Goal: Find specific page/section: Find specific page/section

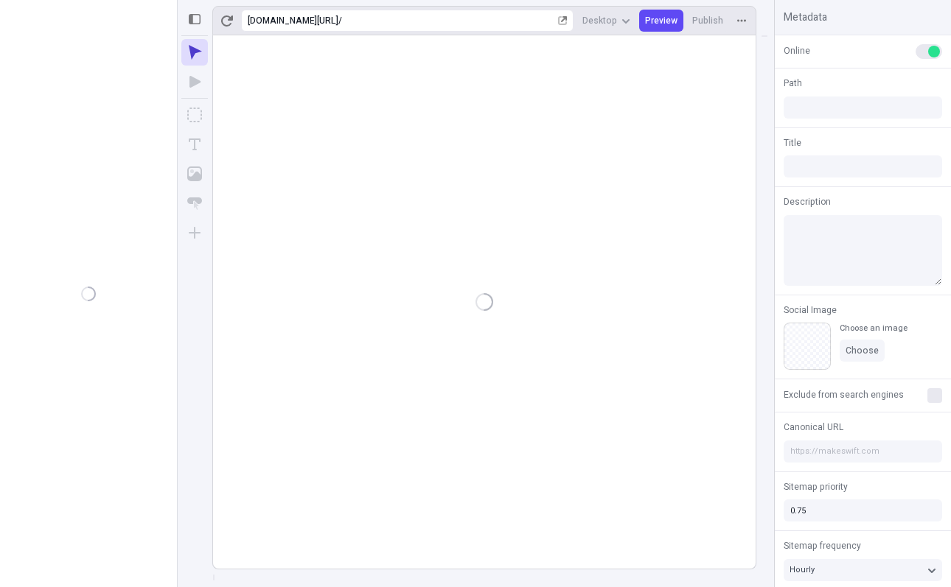
type input "/"
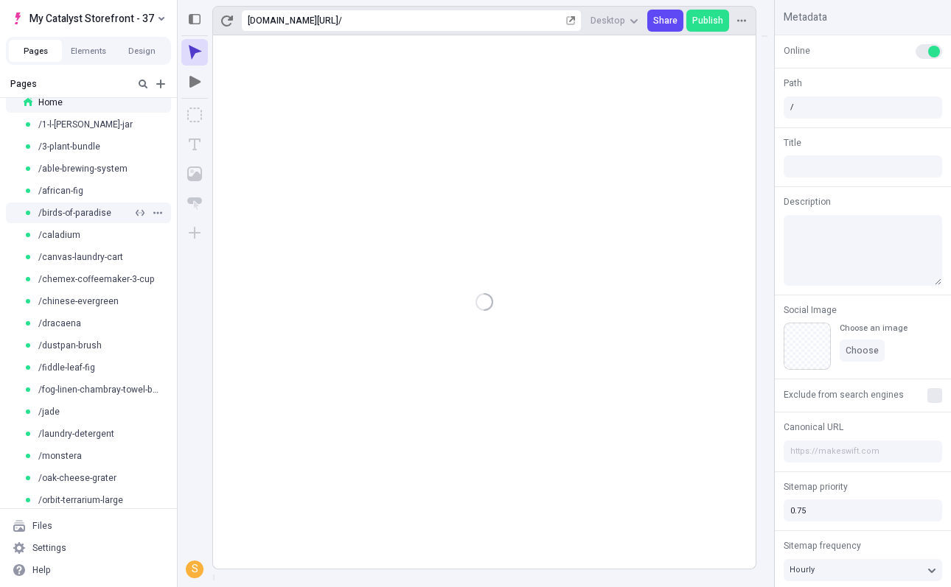
scroll to position [11, 0]
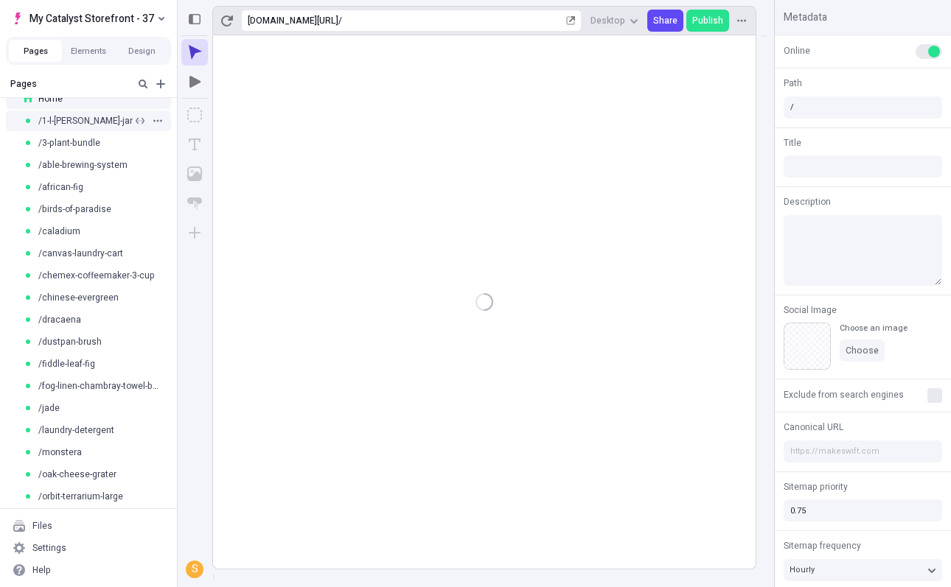
click at [100, 120] on span "/1-l-[PERSON_NAME]-jar" at bounding box center [85, 121] width 94 height 12
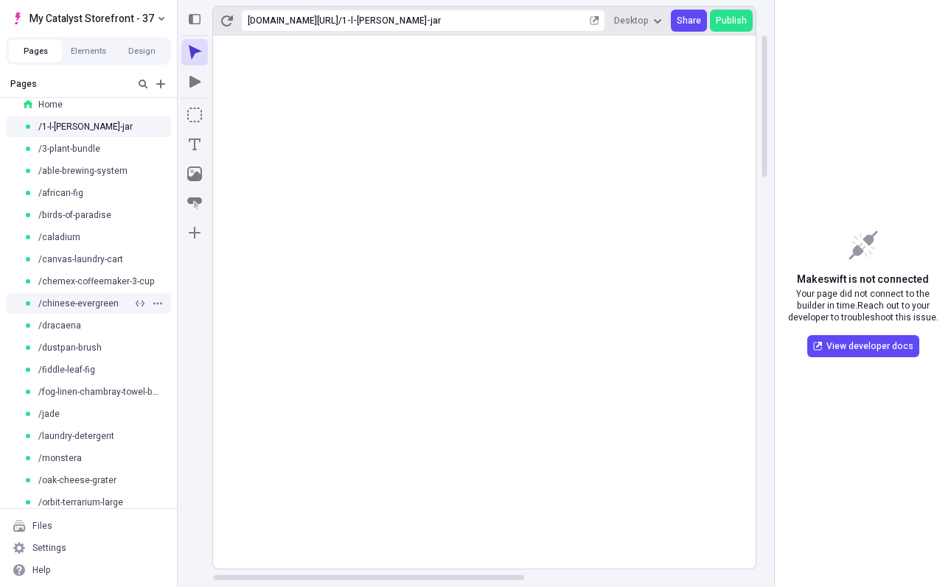
click at [80, 301] on span "/chinese-evergreen" at bounding box center [78, 304] width 80 height 12
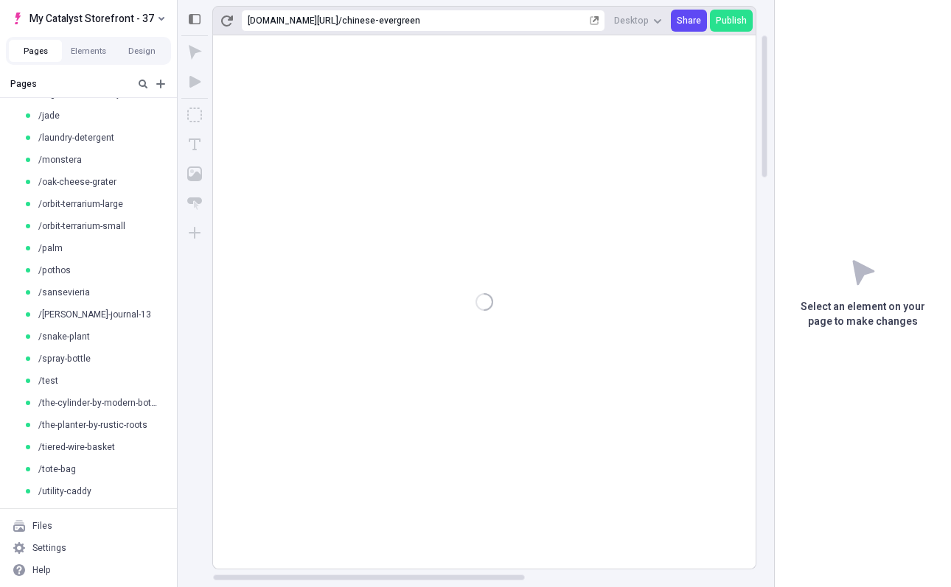
scroll to position [323, 0]
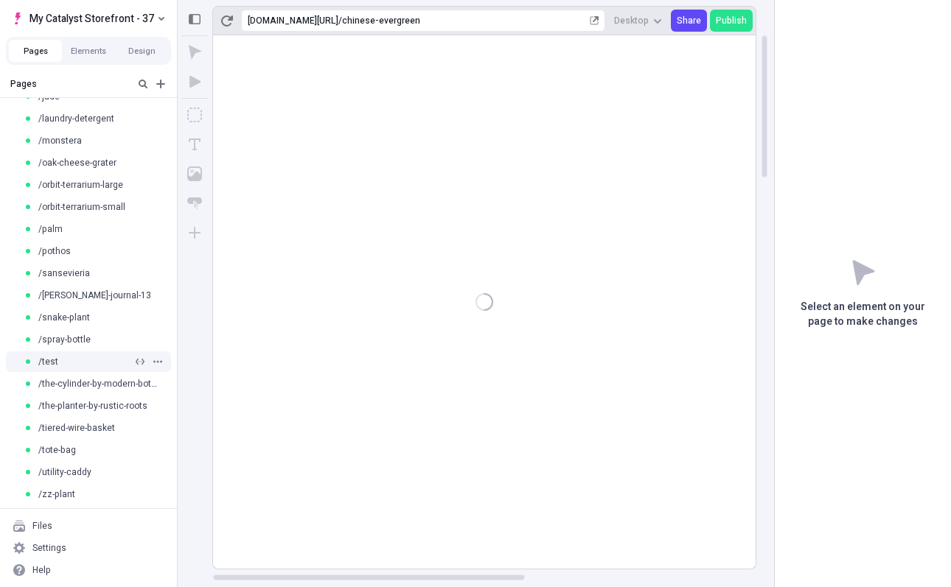
click at [78, 357] on div "/test" at bounding box center [78, 362] width 109 height 12
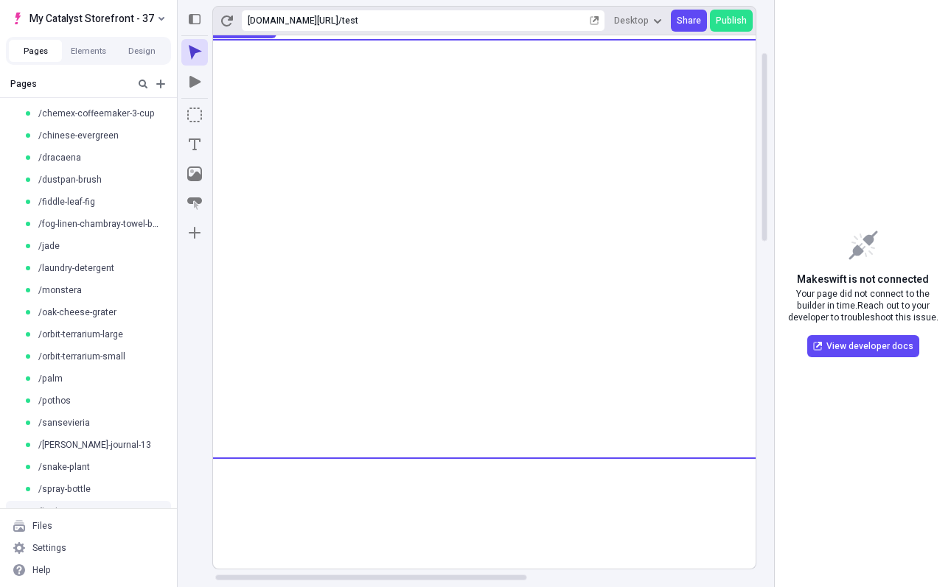
scroll to position [0, 4]
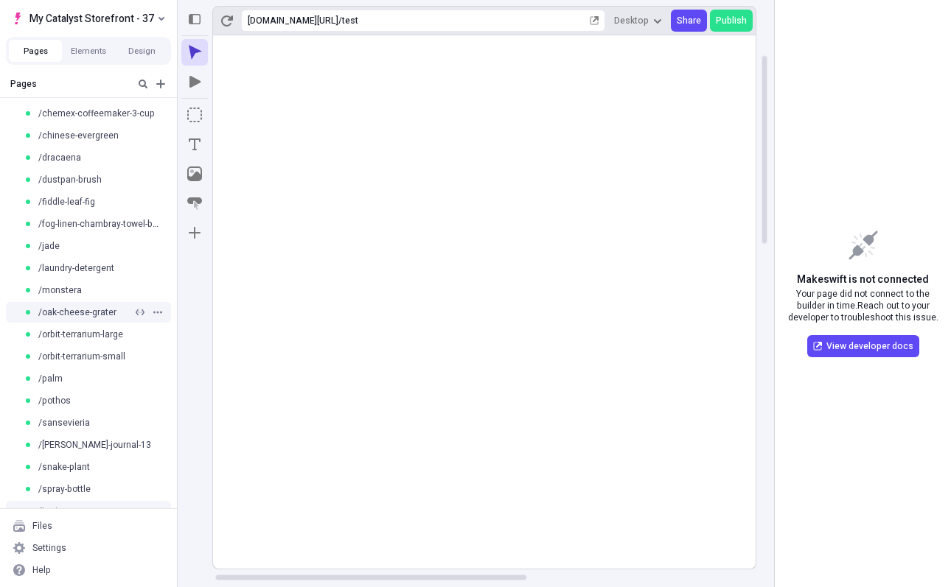
click at [83, 309] on span "/oak-cheese-grater" at bounding box center [77, 313] width 78 height 12
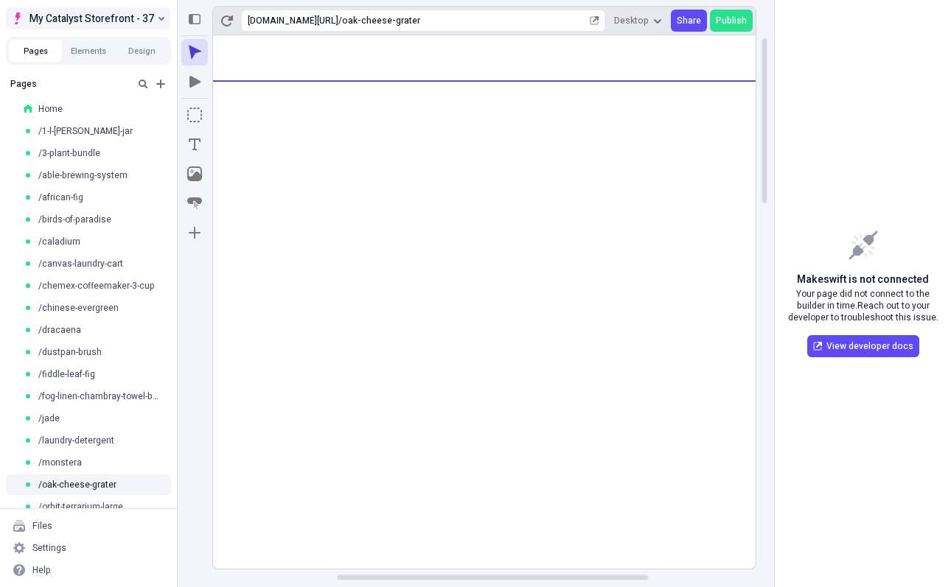
click at [62, 18] on span "My Catalyst Storefront - 37" at bounding box center [91, 19] width 125 height 18
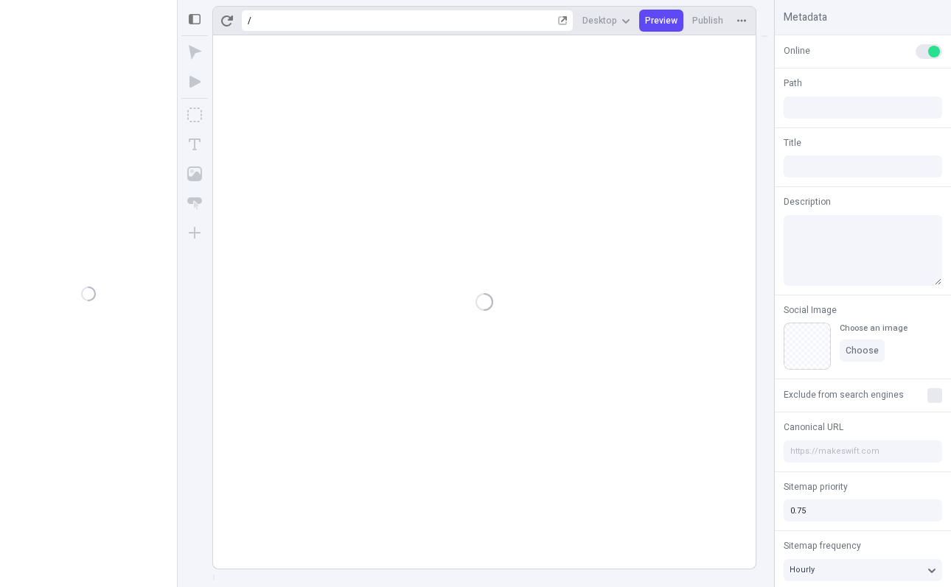
type input "/"
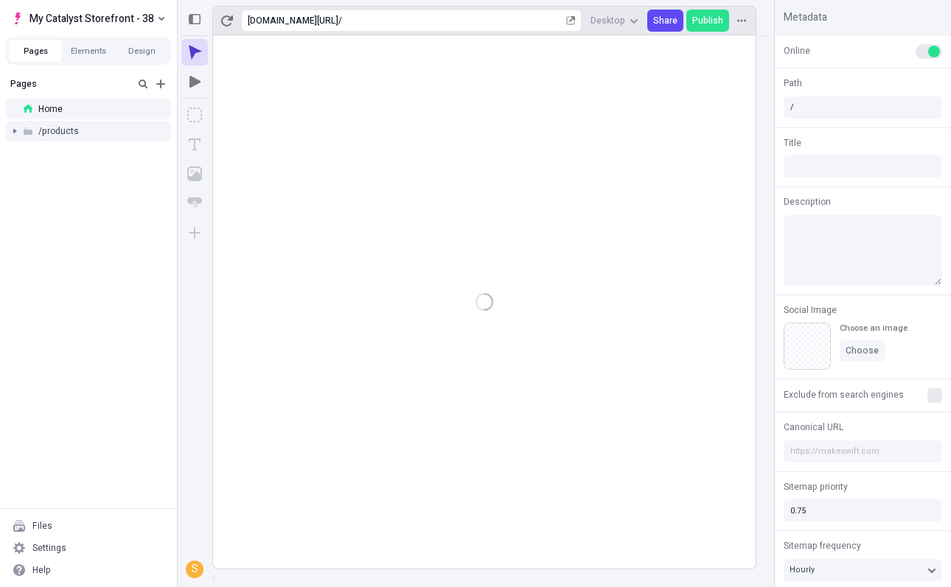
click at [13, 132] on div at bounding box center [14, 131] width 21 height 21
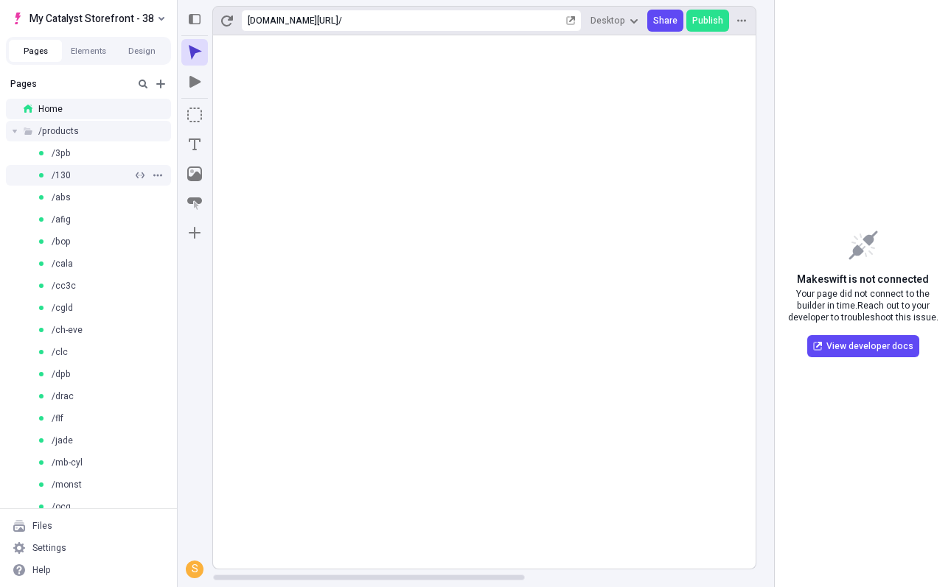
click at [86, 178] on div "/130" at bounding box center [85, 176] width 96 height 12
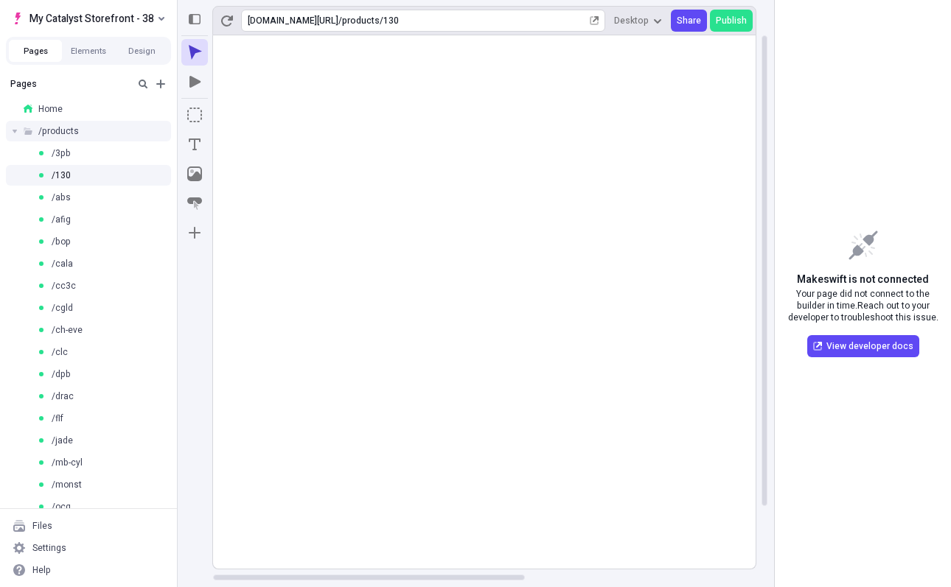
click at [515, 17] on div "products/130" at bounding box center [464, 21] width 245 height 12
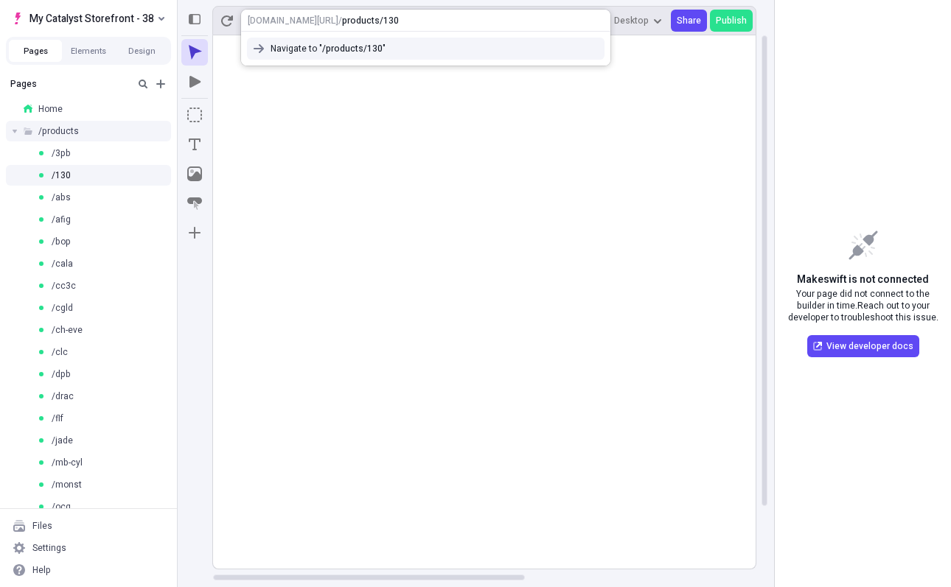
click at [401, 20] on input "products/130" at bounding box center [371, 21] width 59 height 12
type input "products/130"
